Goal: Task Accomplishment & Management: Complete application form

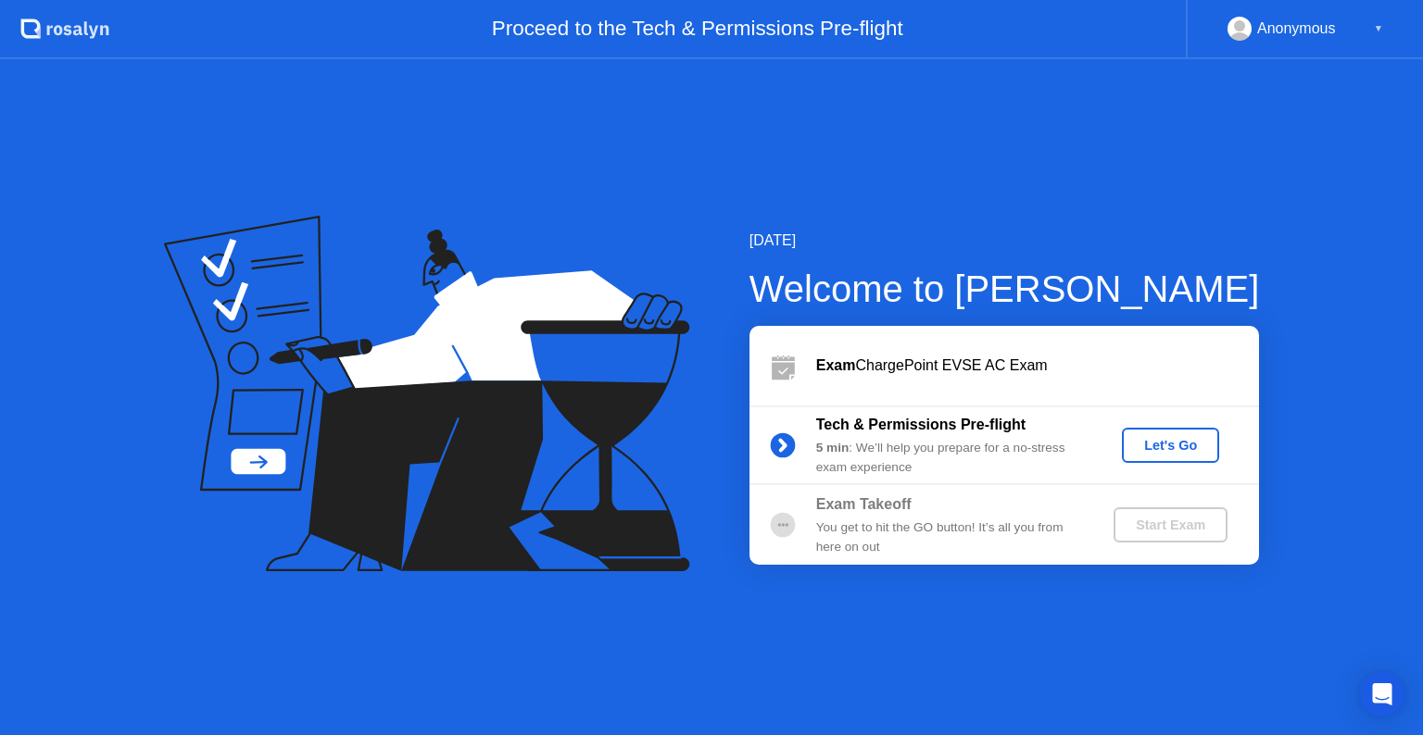
click at [1172, 442] on div "Let's Go" at bounding box center [1170, 445] width 82 height 15
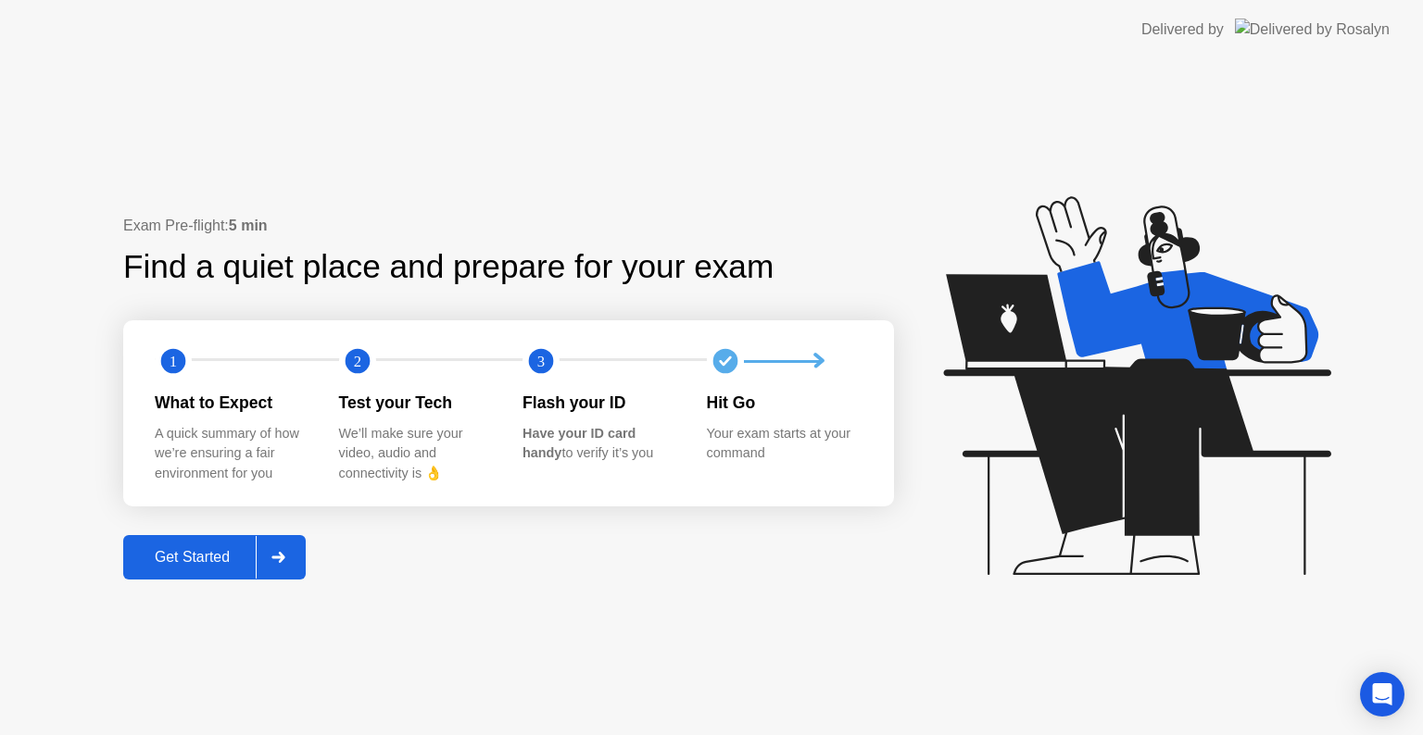
click at [180, 559] on div "Get Started" at bounding box center [192, 557] width 127 height 17
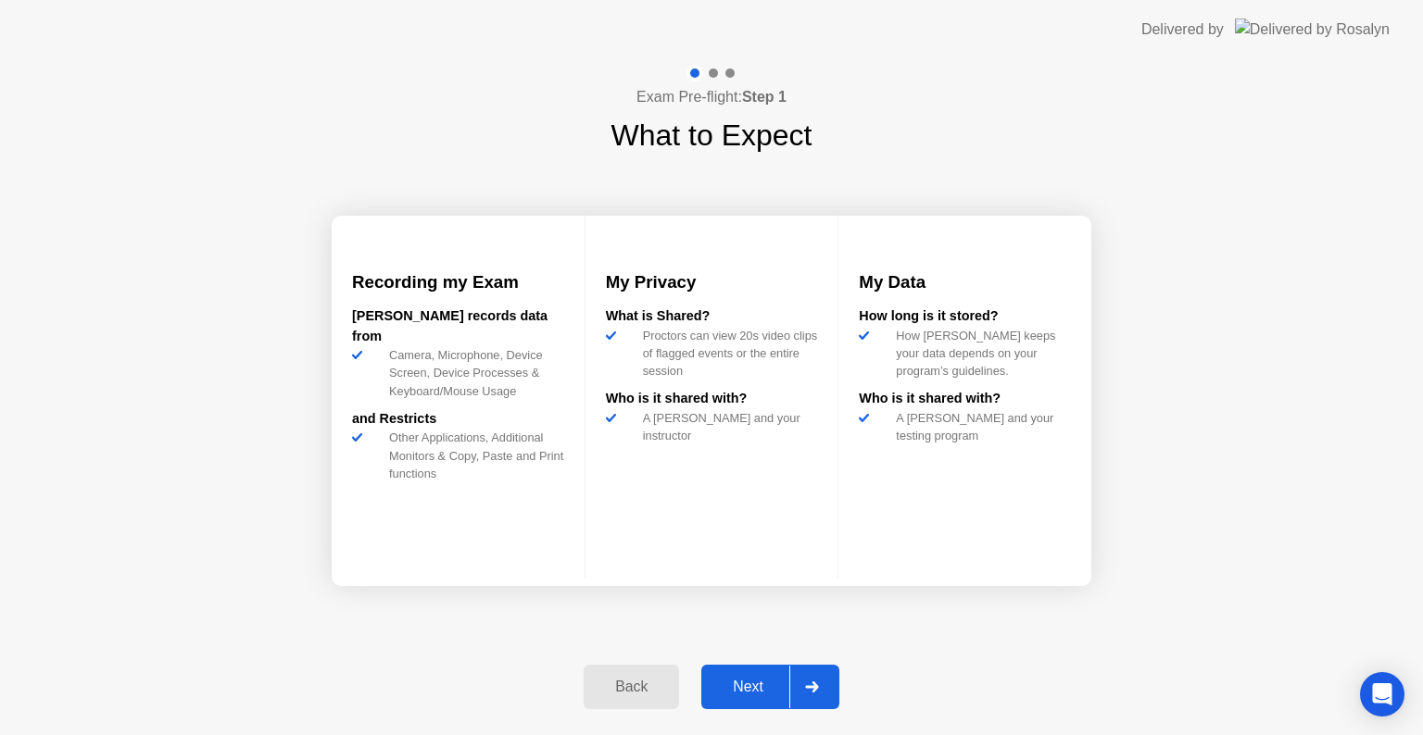
click at [749, 672] on button "Next" at bounding box center [770, 687] width 138 height 44
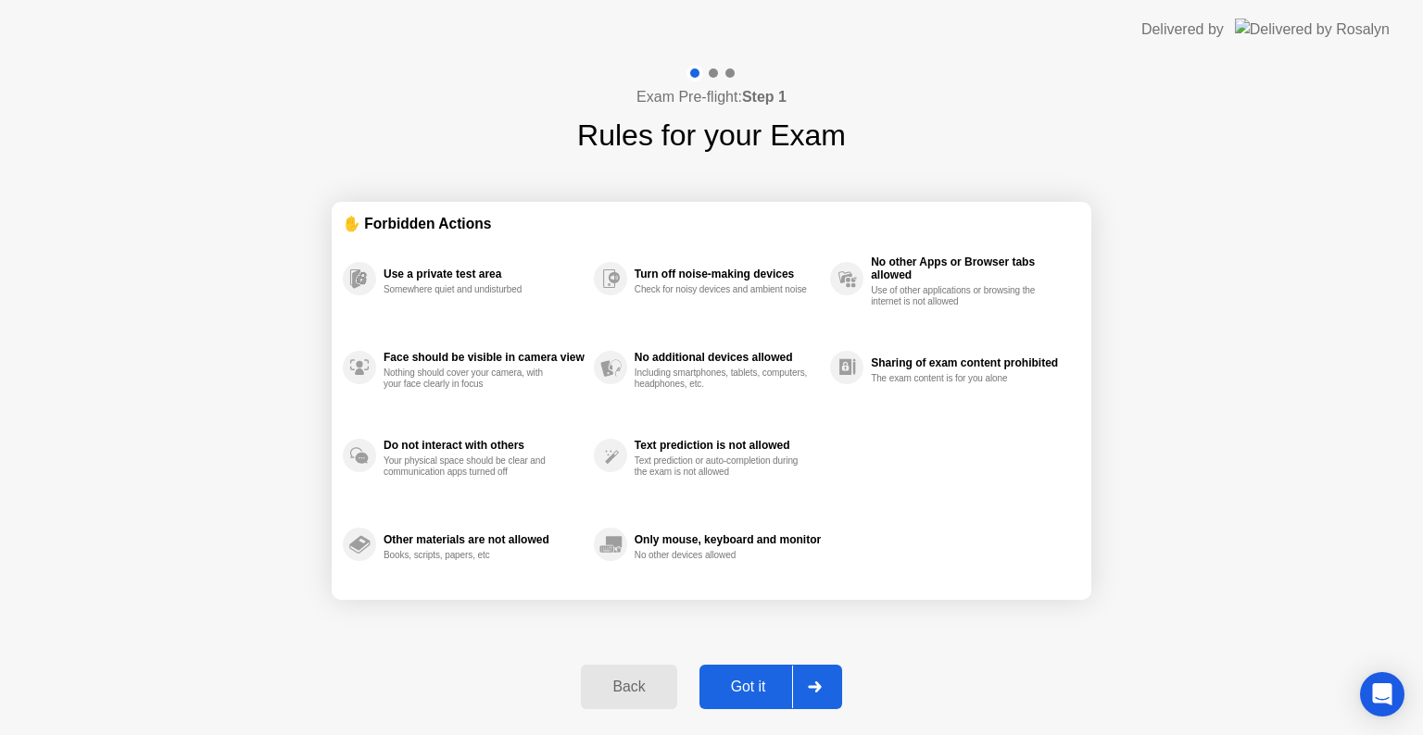
click at [749, 672] on button "Got it" at bounding box center [770, 687] width 143 height 44
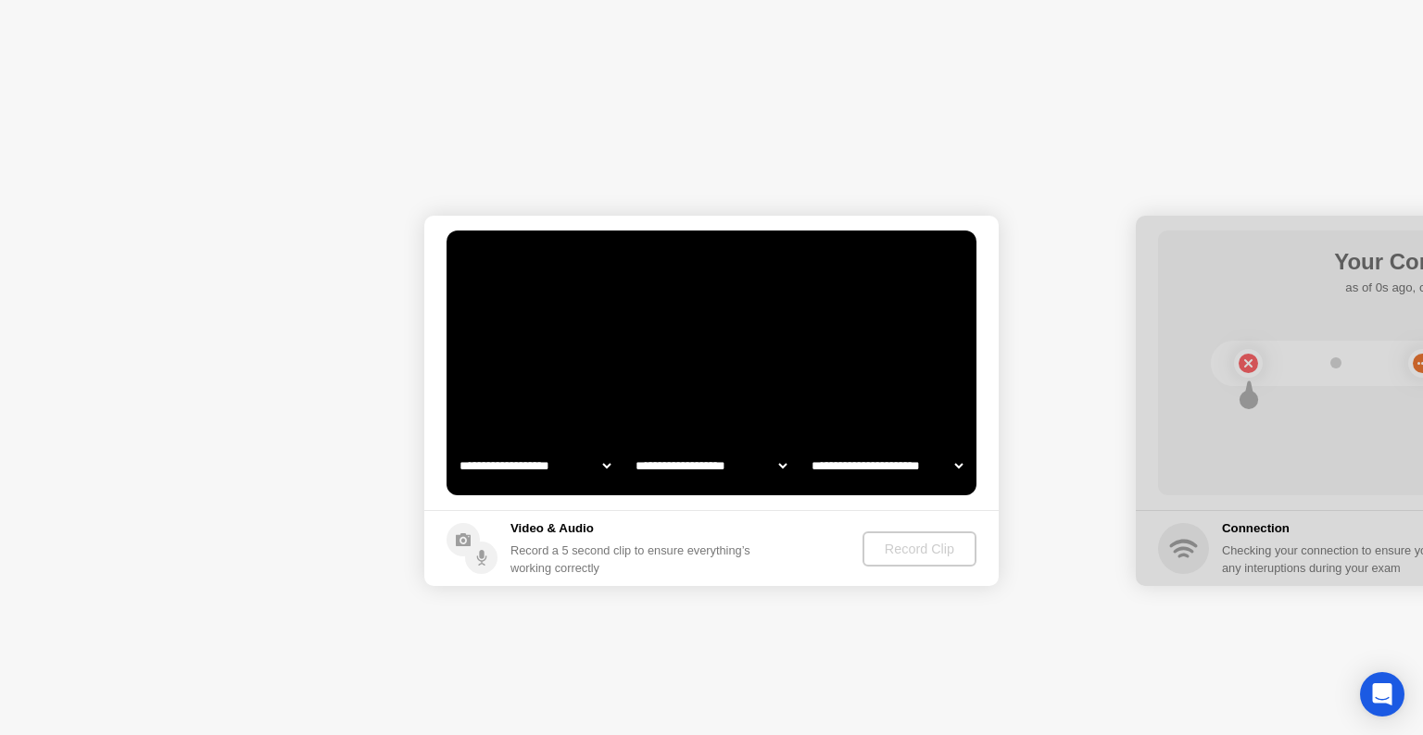
select select "**********"
select select "*******"
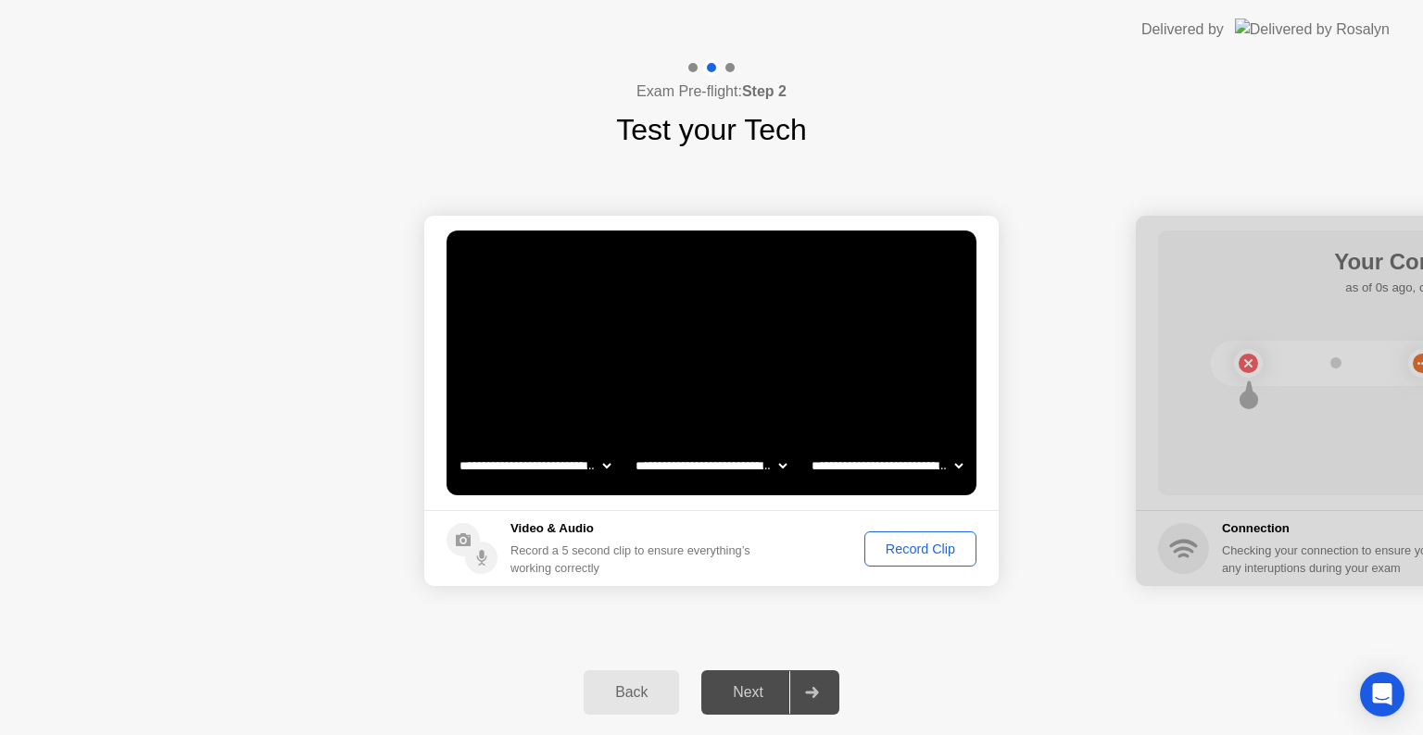
click at [893, 545] on div "Record Clip" at bounding box center [920, 549] width 99 height 15
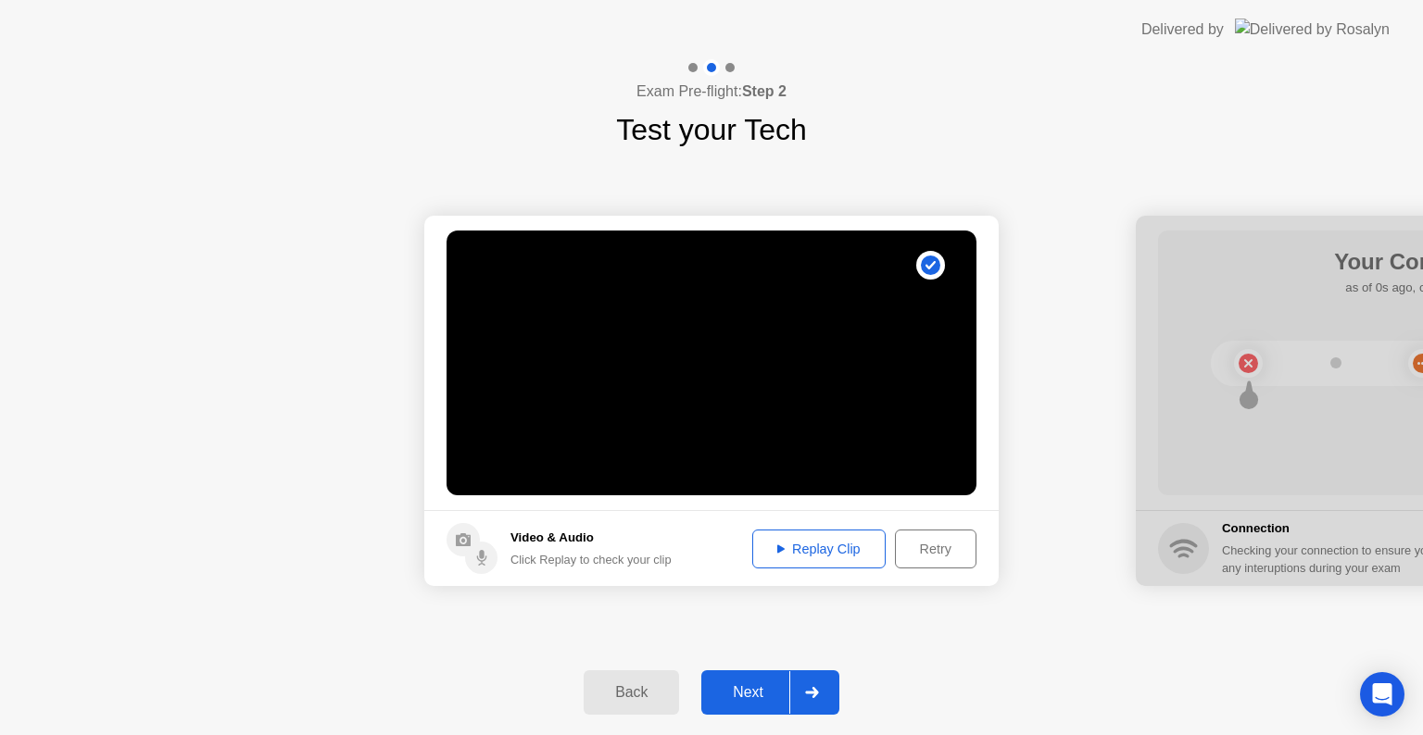
click at [746, 693] on div "Next" at bounding box center [748, 692] width 82 height 17
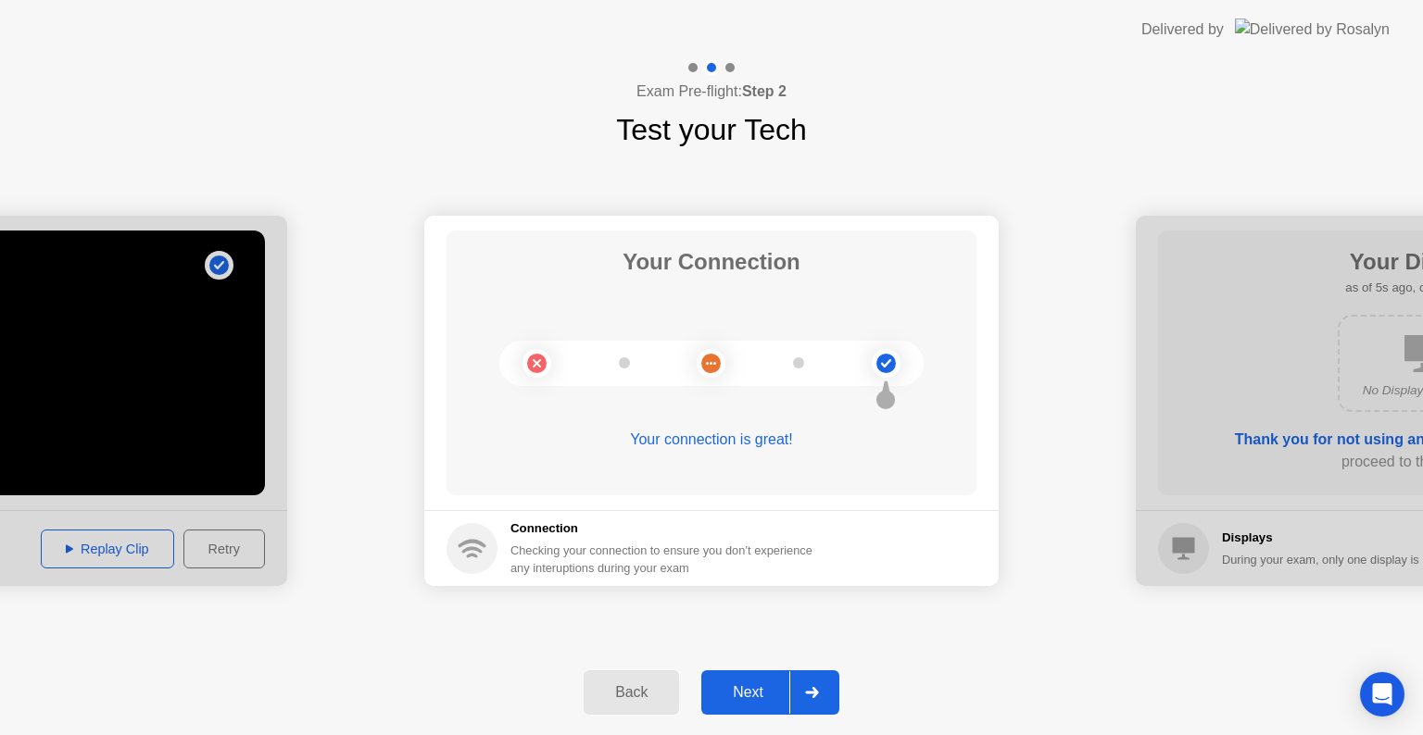
click at [746, 693] on div "Next" at bounding box center [748, 692] width 82 height 17
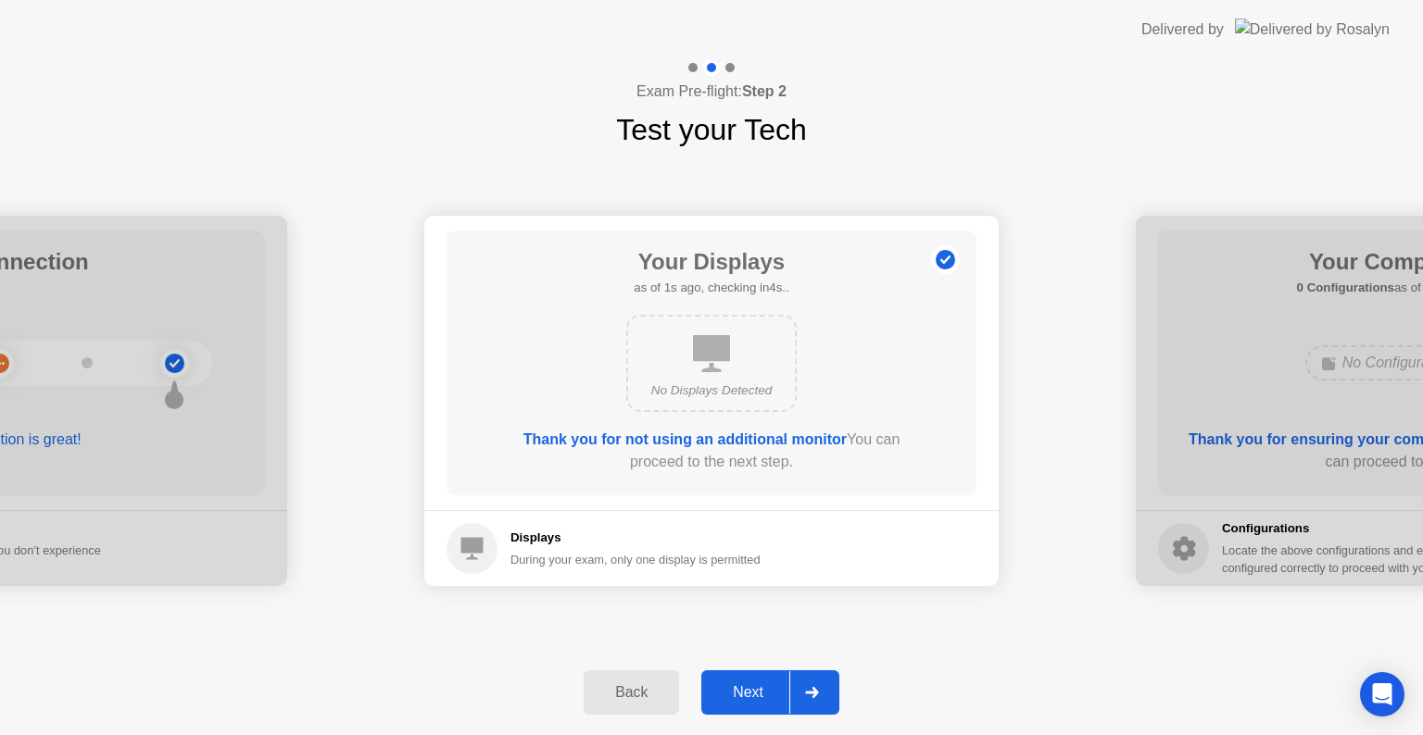
click at [746, 693] on div "Next" at bounding box center [748, 692] width 82 height 17
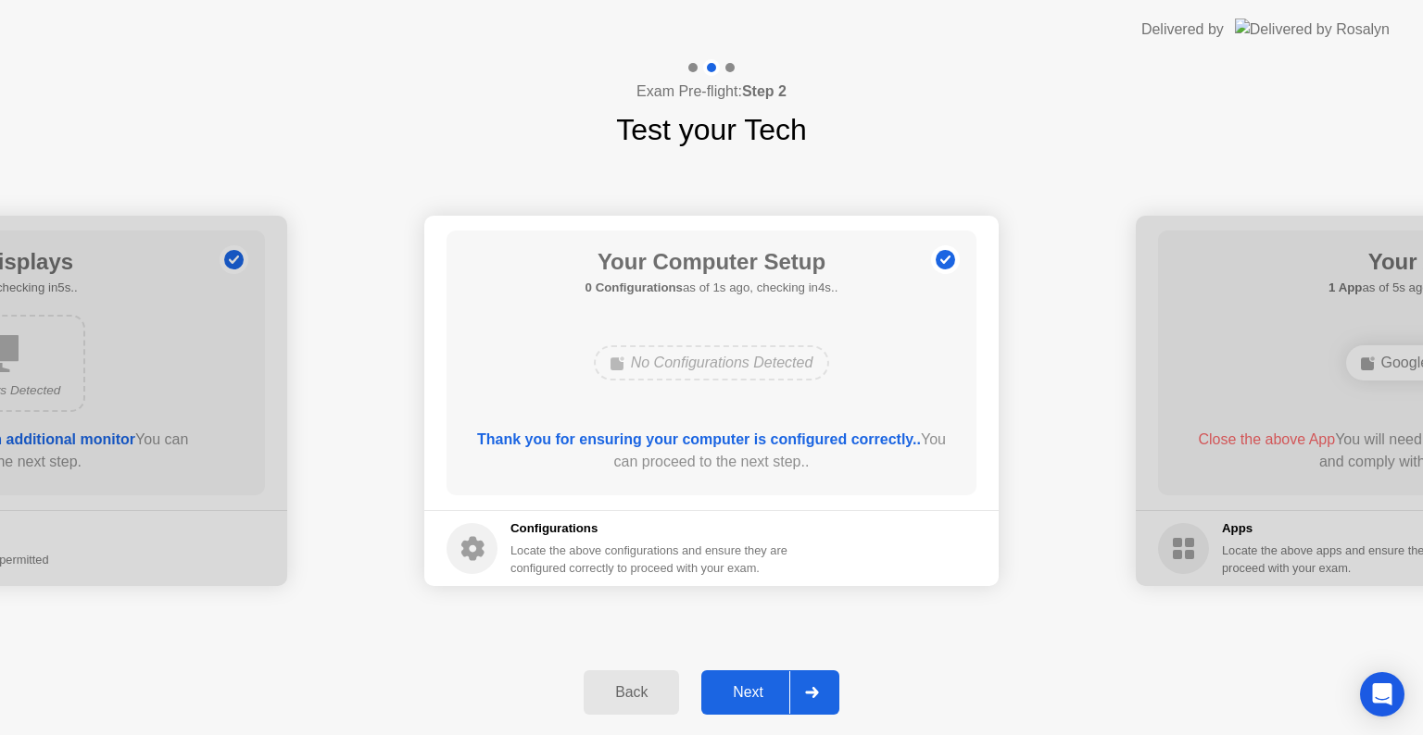
click at [746, 693] on div "Next" at bounding box center [748, 692] width 82 height 17
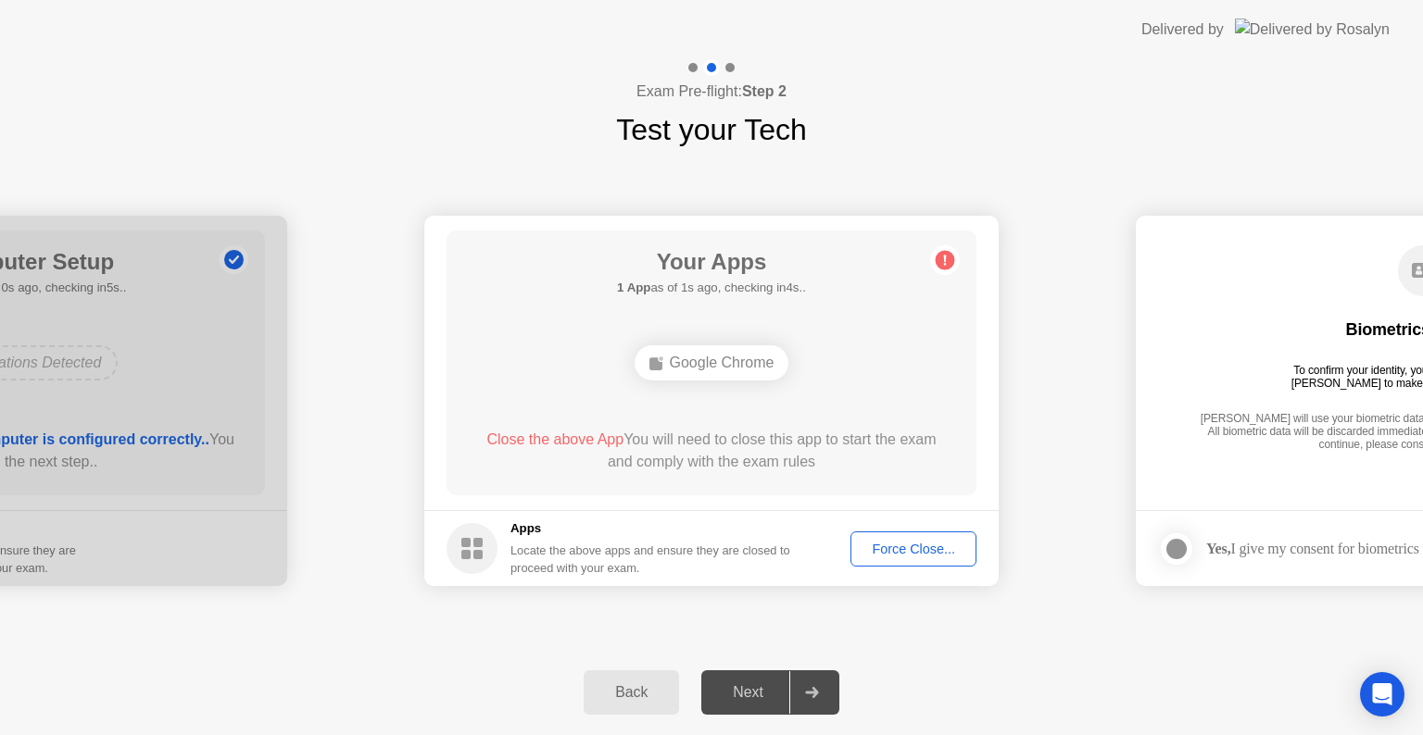
click at [886, 545] on div "Force Close..." at bounding box center [913, 549] width 113 height 15
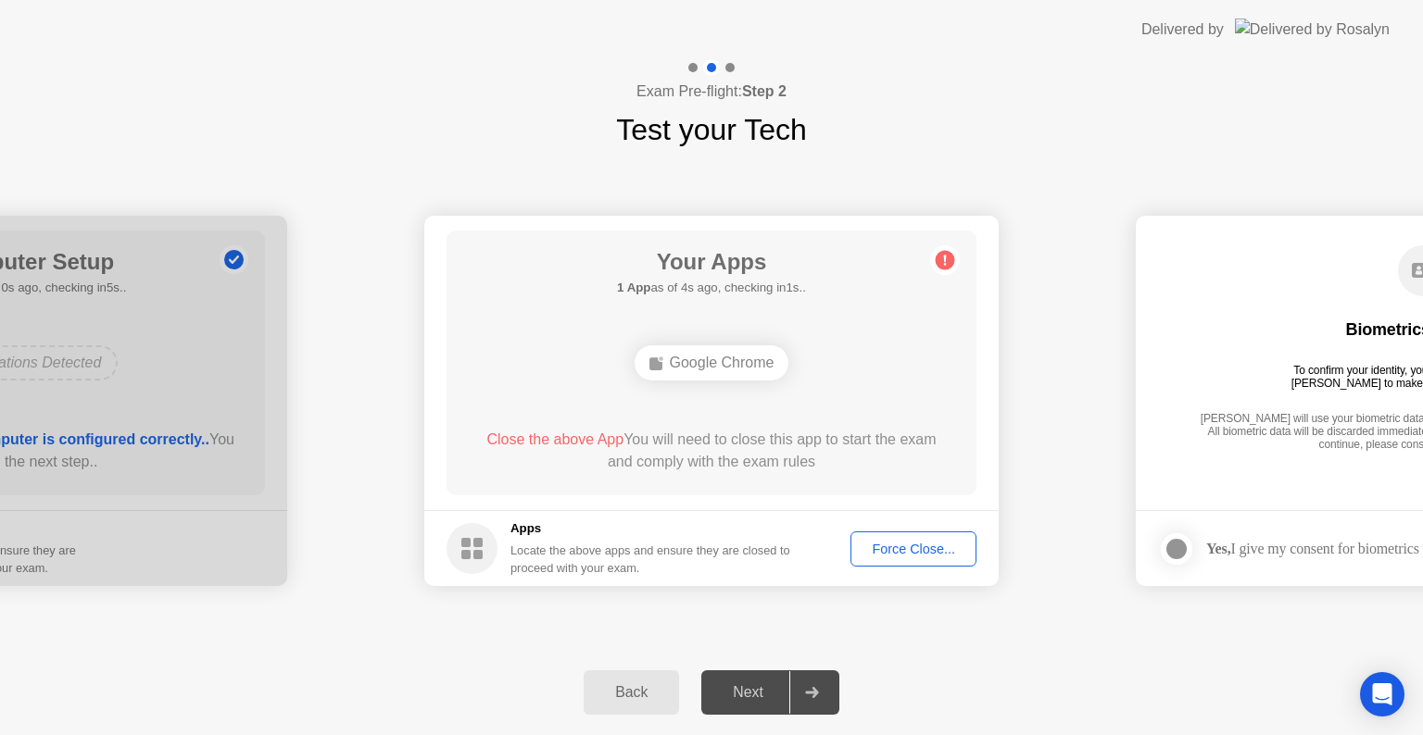
click at [931, 548] on div "Force Close..." at bounding box center [913, 549] width 113 height 15
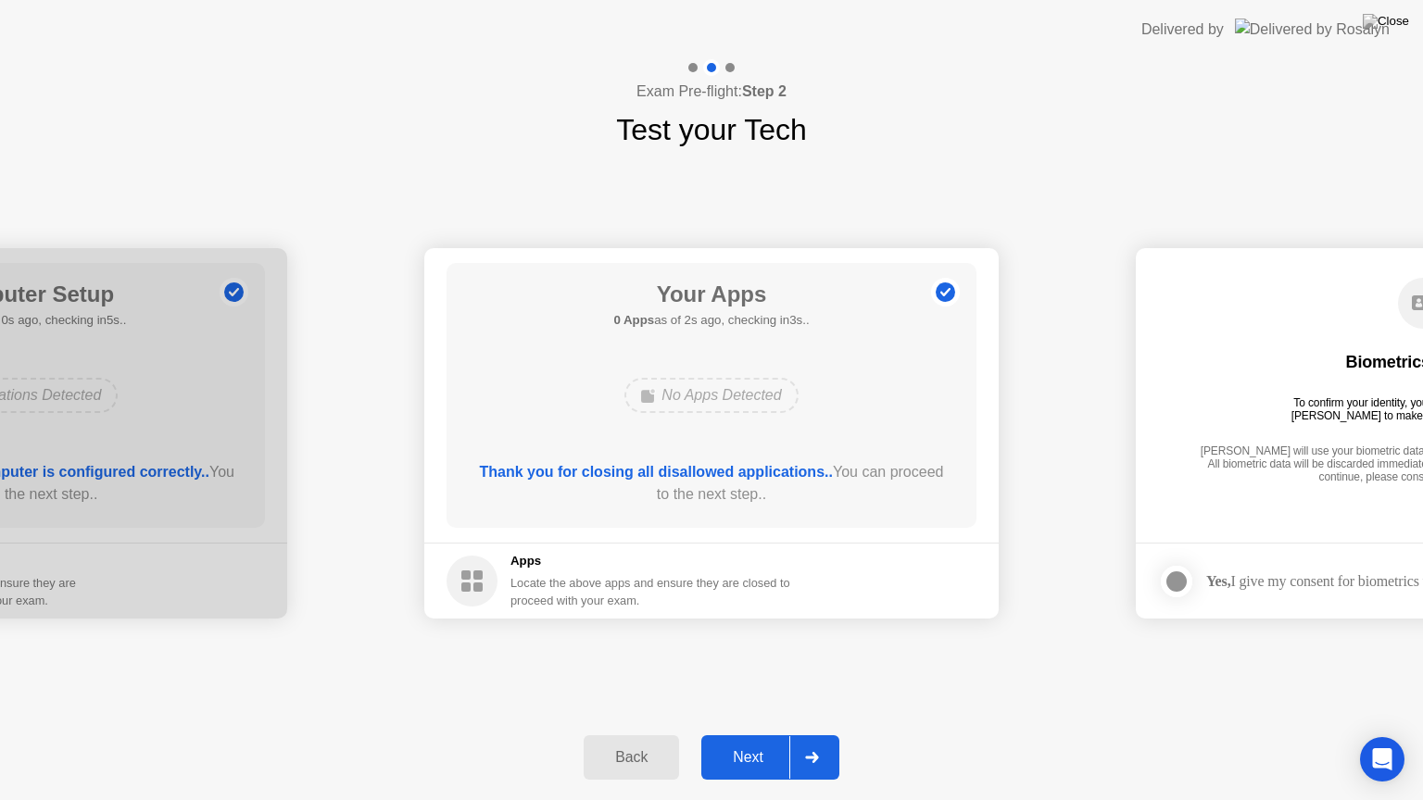
click at [738, 734] on div "Next" at bounding box center [748, 757] width 82 height 17
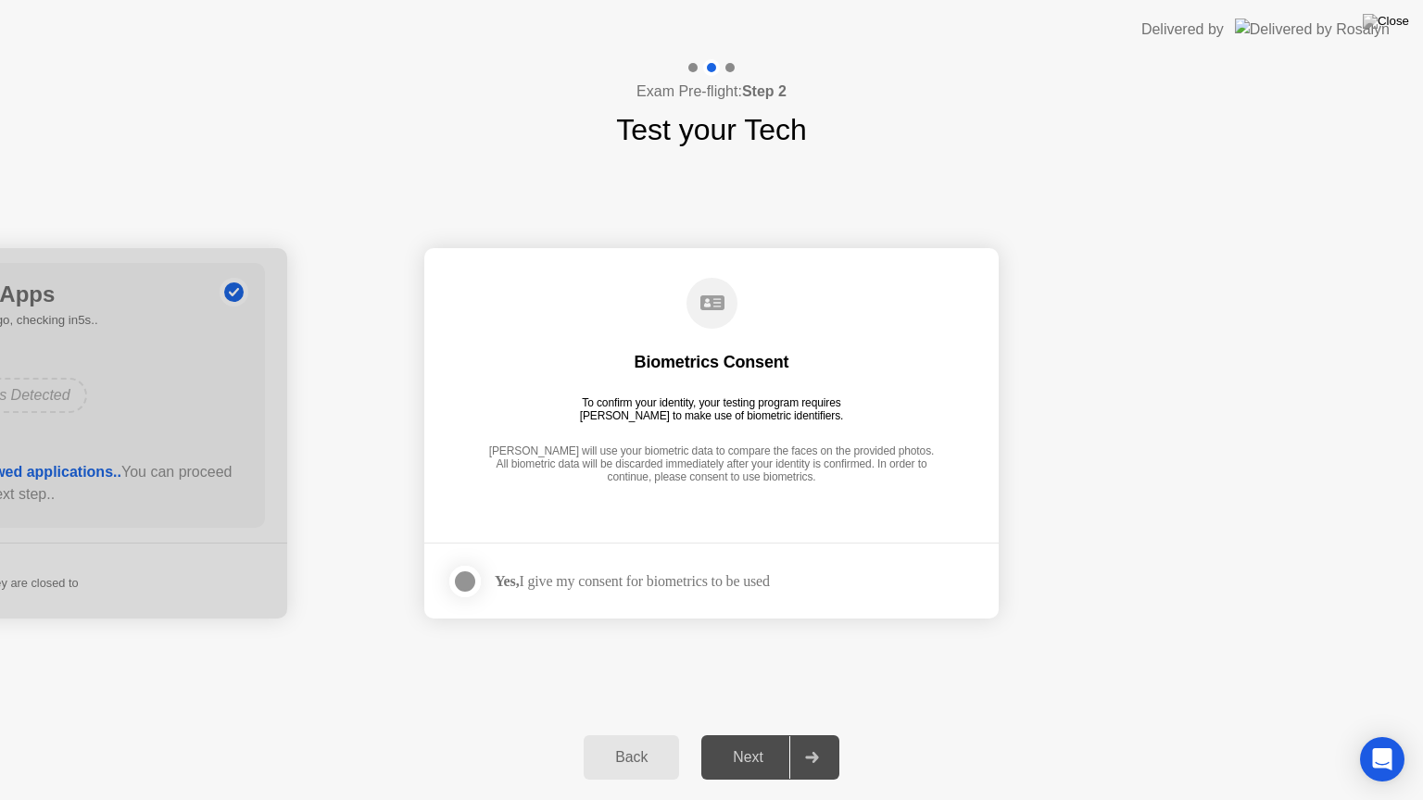
click at [467, 578] on div at bounding box center [465, 582] width 22 height 22
click at [743, 734] on button "Next" at bounding box center [770, 757] width 138 height 44
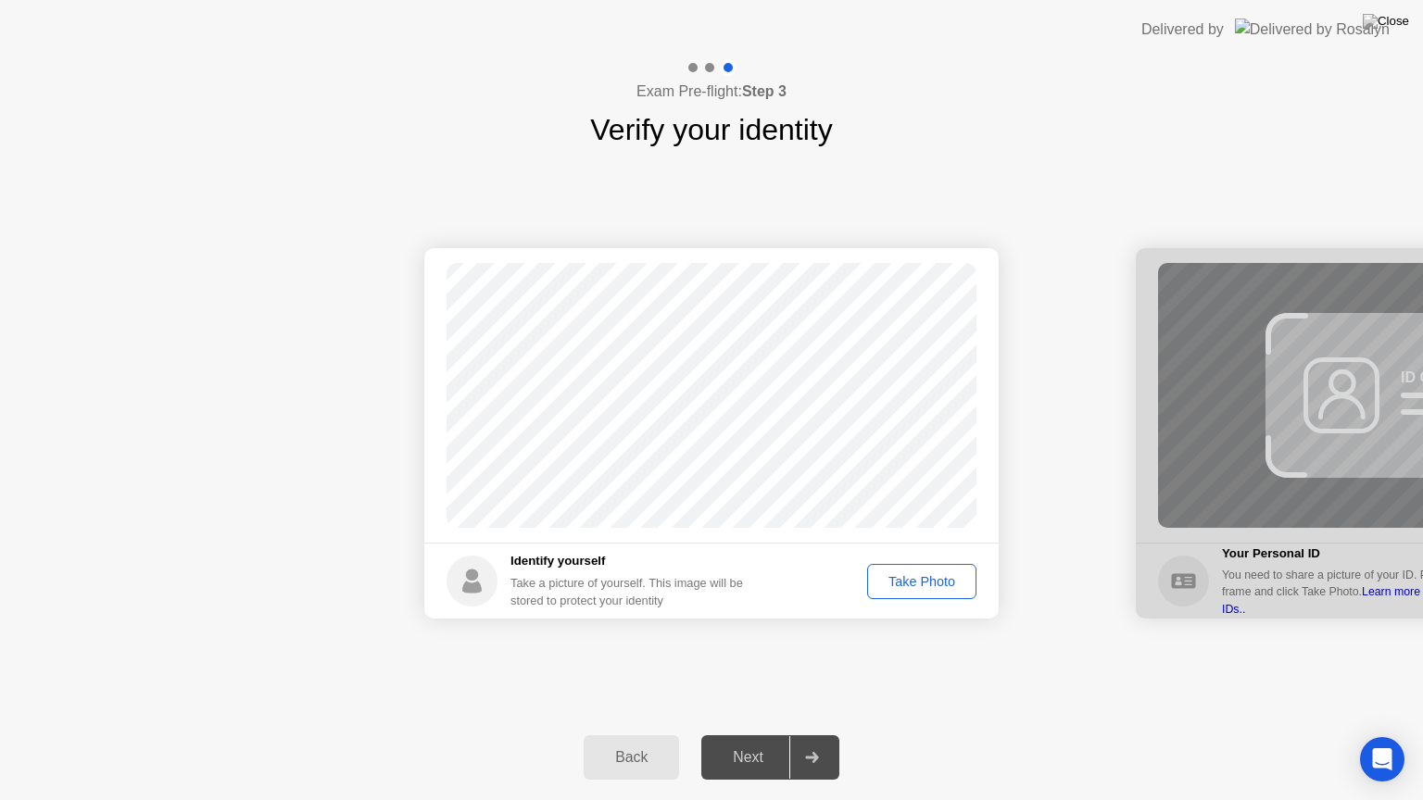
click at [918, 578] on div "Take Photo" at bounding box center [921, 581] width 96 height 15
click at [744, 734] on div "Next" at bounding box center [748, 757] width 82 height 17
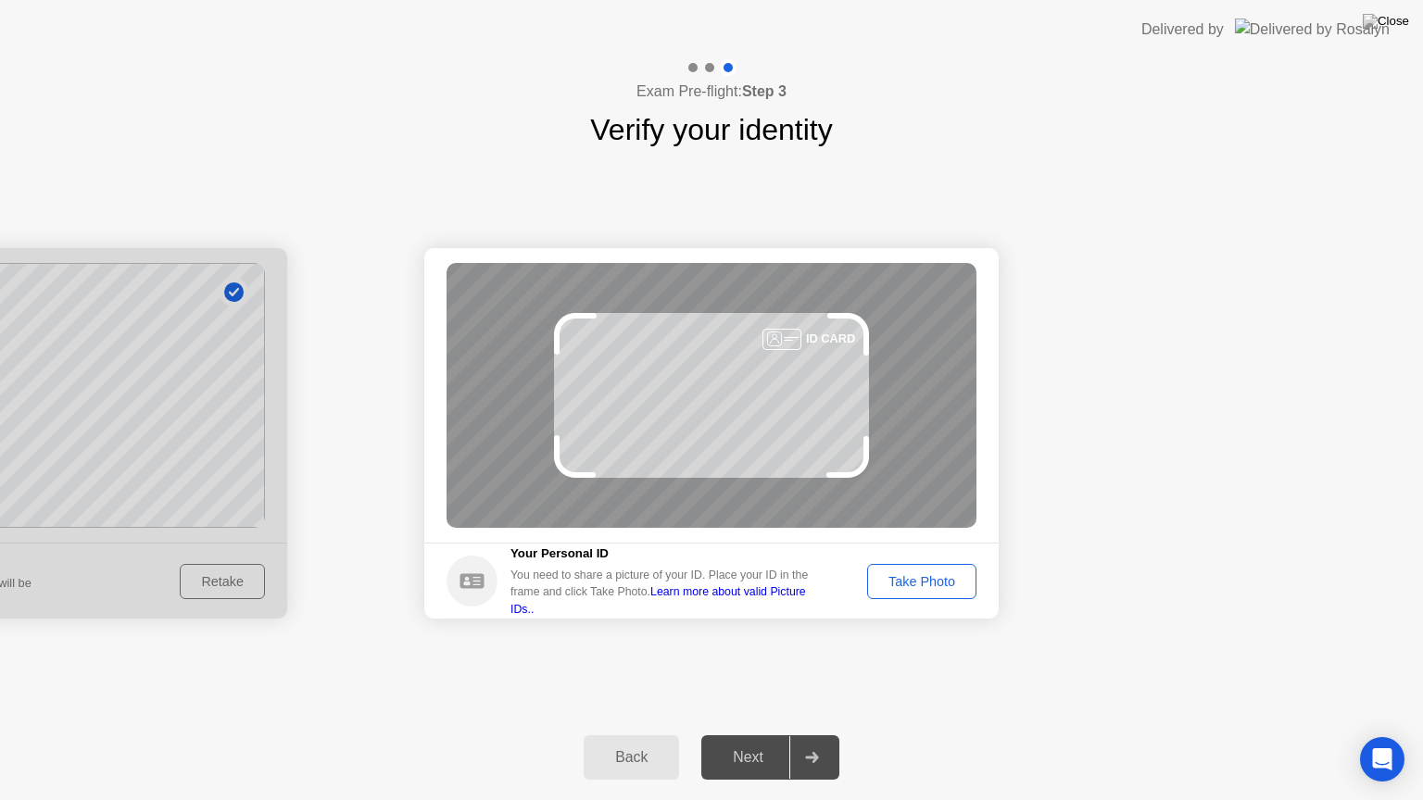
click at [902, 587] on div "Take Photo" at bounding box center [921, 581] width 96 height 15
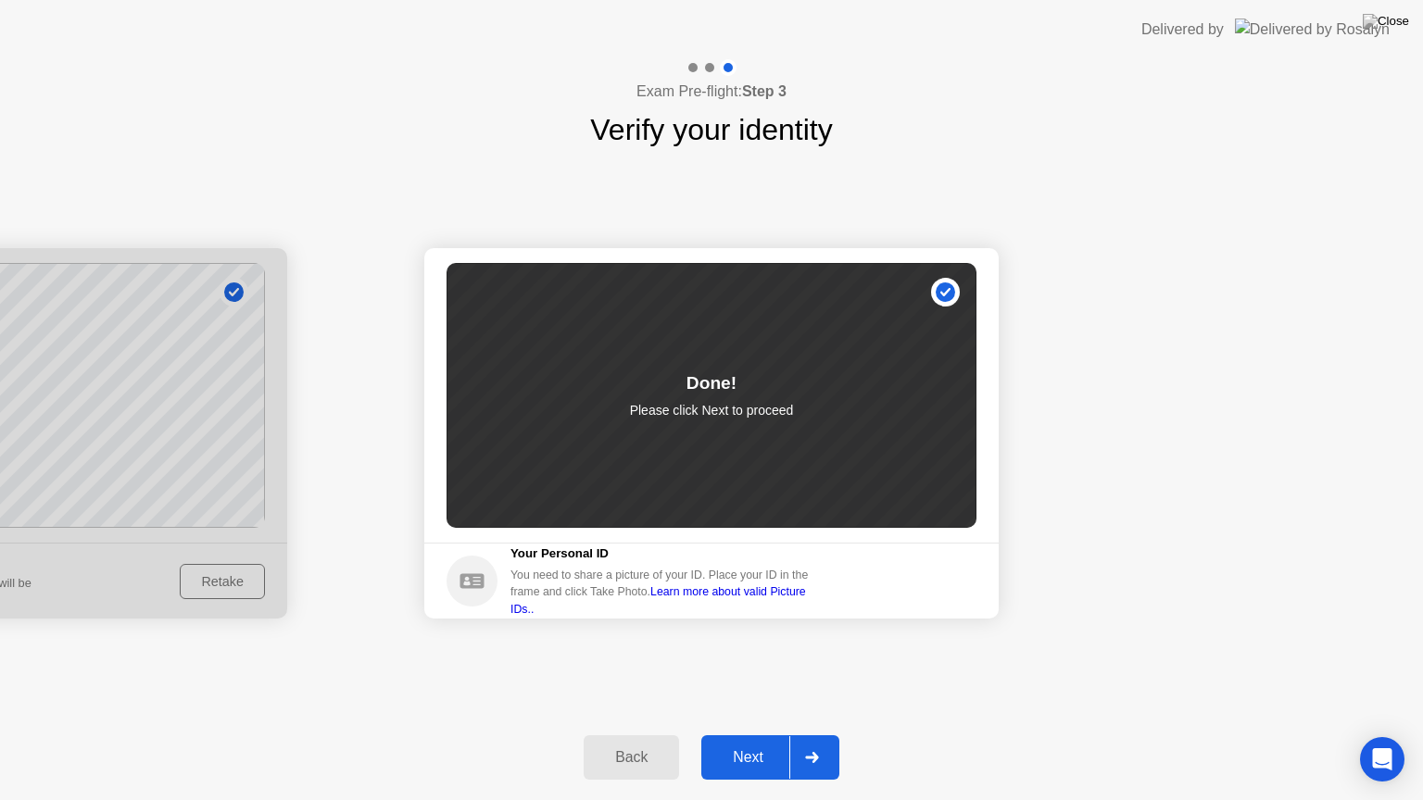
click at [745, 734] on div "Next" at bounding box center [748, 757] width 82 height 17
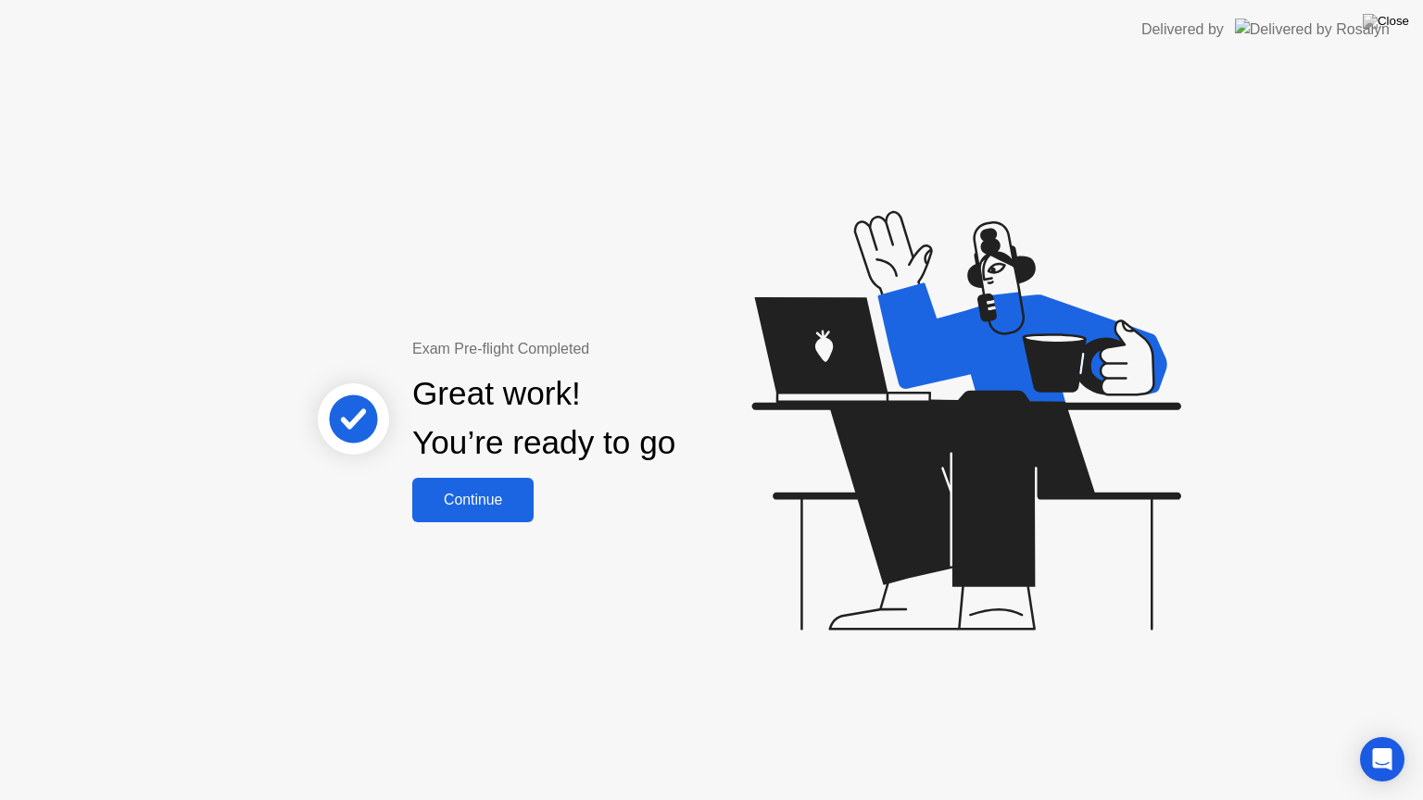
click at [489, 504] on div "Continue" at bounding box center [473, 500] width 110 height 17
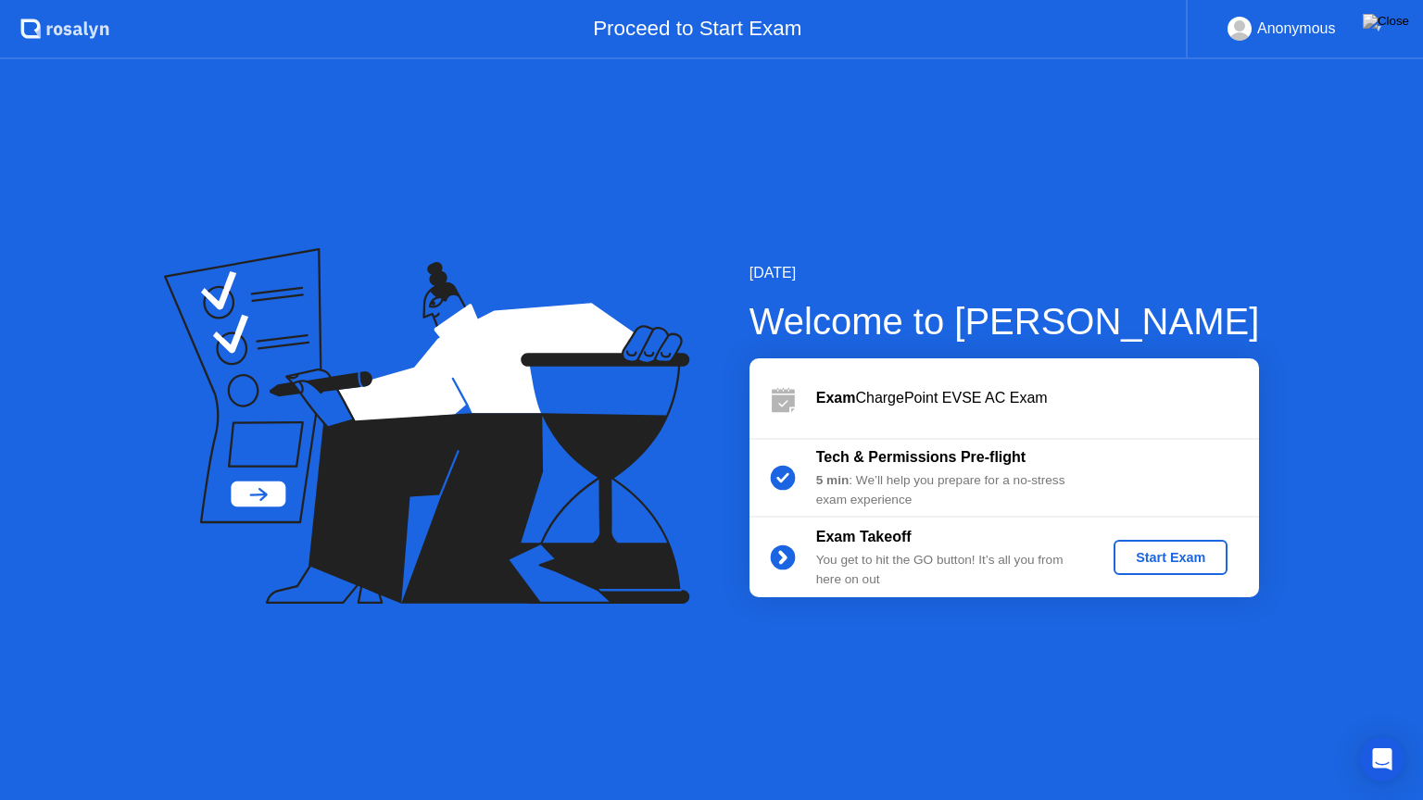
click at [1161, 552] on div "Start Exam" at bounding box center [1170, 557] width 99 height 15
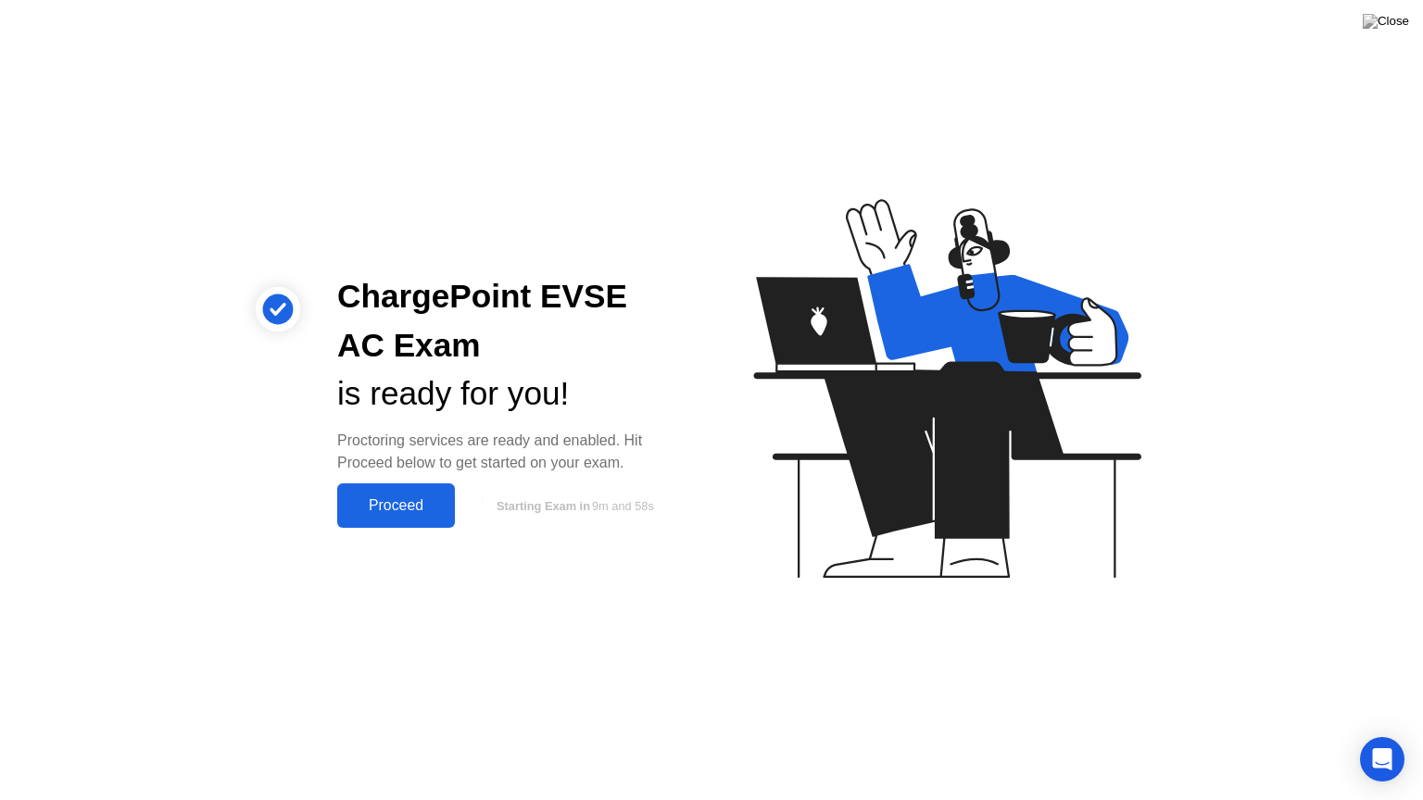
click at [378, 506] on div "Proceed" at bounding box center [396, 505] width 107 height 17
